Goal: Communication & Community: Participate in discussion

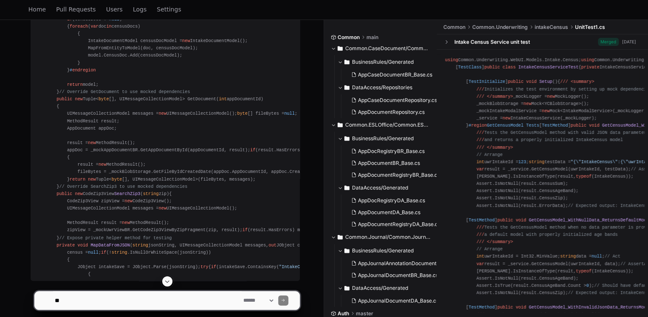
scroll to position [4939, 0]
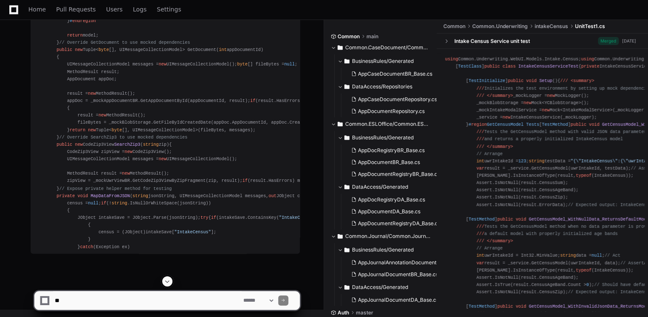
click at [168, 281] on span at bounding box center [167, 281] width 7 height 7
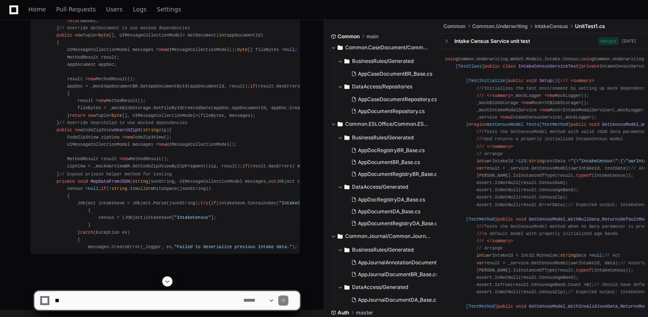
click at [169, 281] on span at bounding box center [167, 281] width 7 height 7
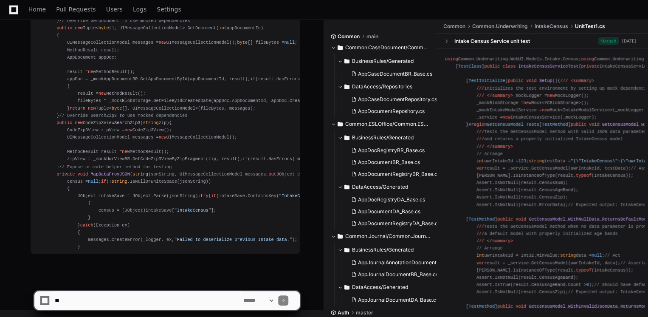
scroll to position [5664, 0]
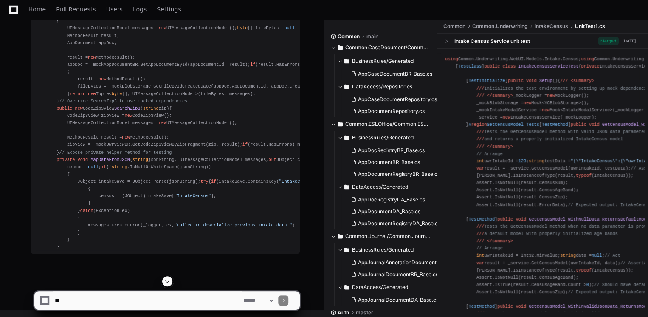
click at [169, 281] on span at bounding box center [167, 281] width 7 height 7
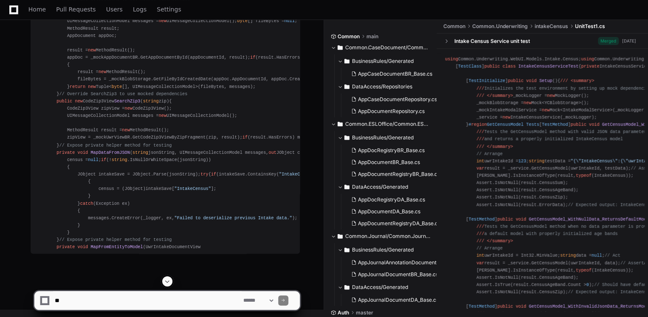
click at [169, 281] on span at bounding box center [167, 281] width 7 height 7
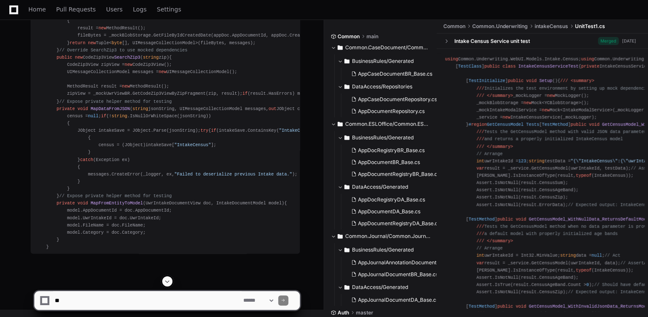
click at [169, 277] on button at bounding box center [167, 281] width 10 height 10
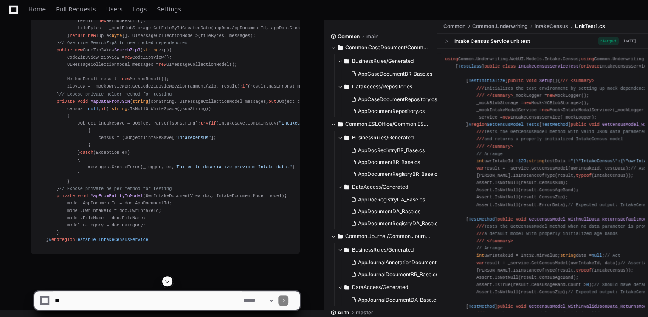
scroll to position [5759, 0]
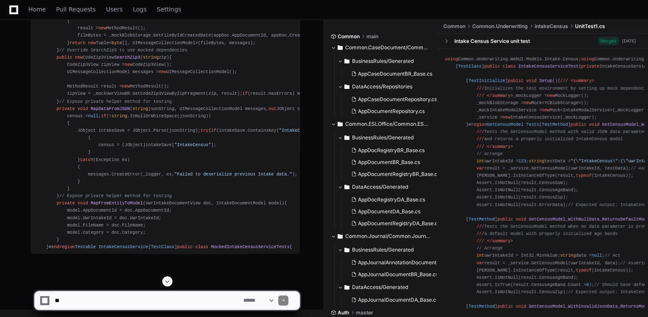
click at [169, 277] on button at bounding box center [167, 281] width 10 height 10
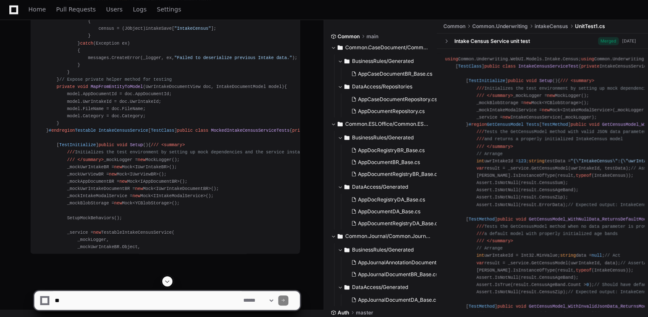
click at [169, 277] on button at bounding box center [167, 281] width 10 height 10
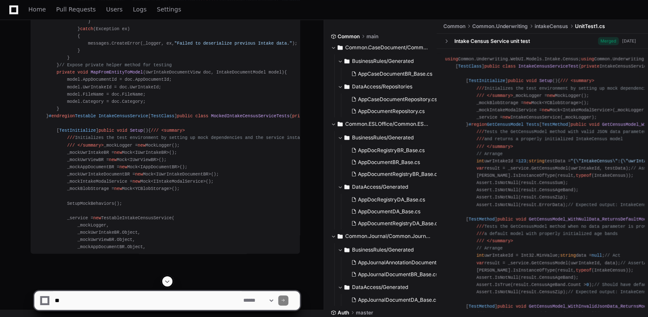
click at [166, 281] on span at bounding box center [167, 281] width 7 height 7
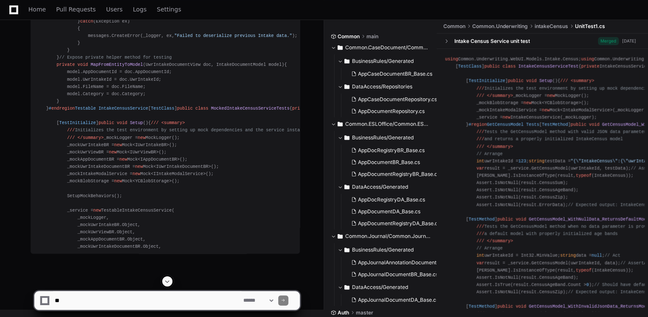
click at [166, 281] on span at bounding box center [167, 281] width 7 height 7
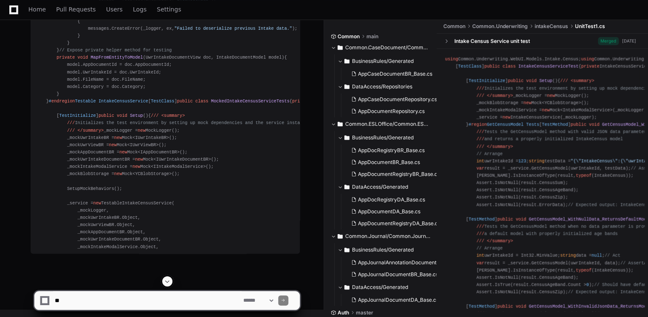
click at [166, 281] on span at bounding box center [167, 281] width 7 height 7
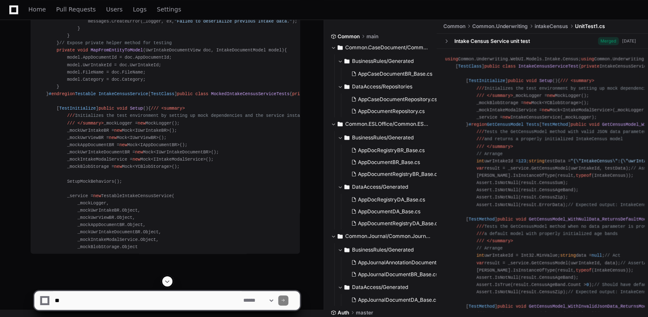
click at [166, 281] on span at bounding box center [167, 281] width 7 height 7
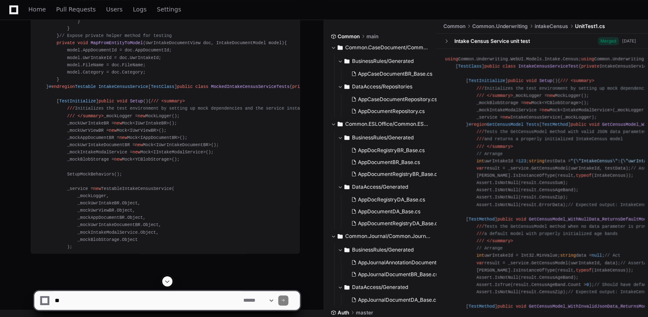
click at [166, 281] on app-app-chat-input "**********" at bounding box center [167, 293] width 266 height 34
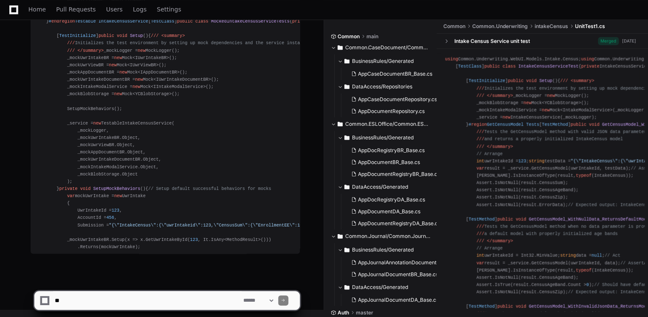
scroll to position [6152, 0]
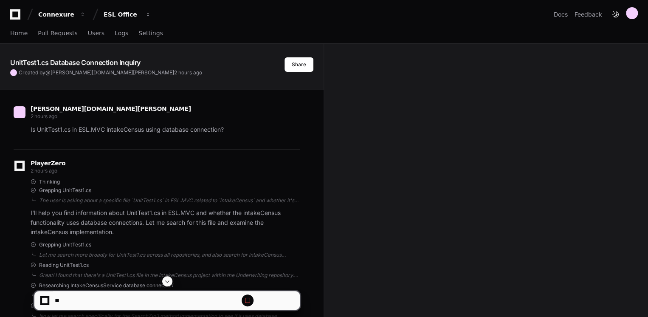
click at [170, 278] on span at bounding box center [167, 281] width 7 height 7
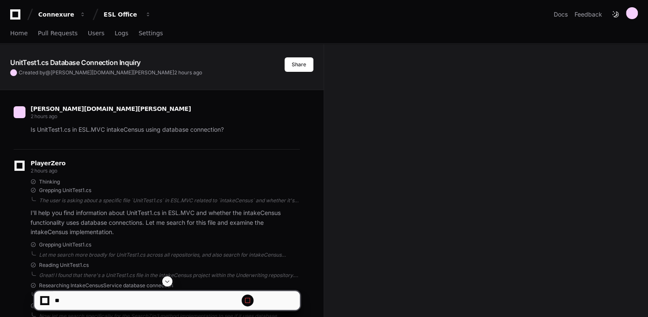
click at [170, 278] on span at bounding box center [167, 281] width 7 height 7
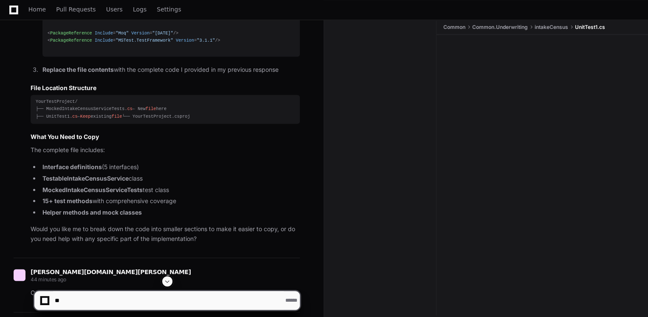
click at [170, 278] on span at bounding box center [167, 281] width 7 height 7
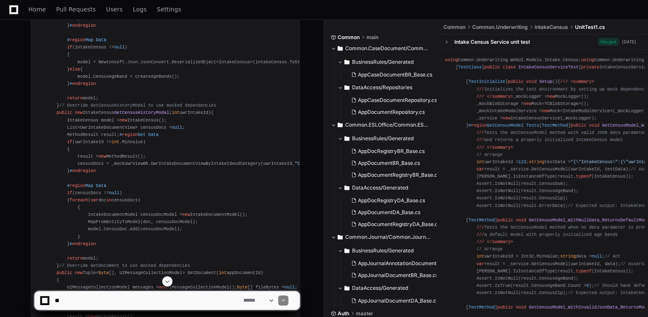
scroll to position [4935, 0]
